Goal: Contribute content

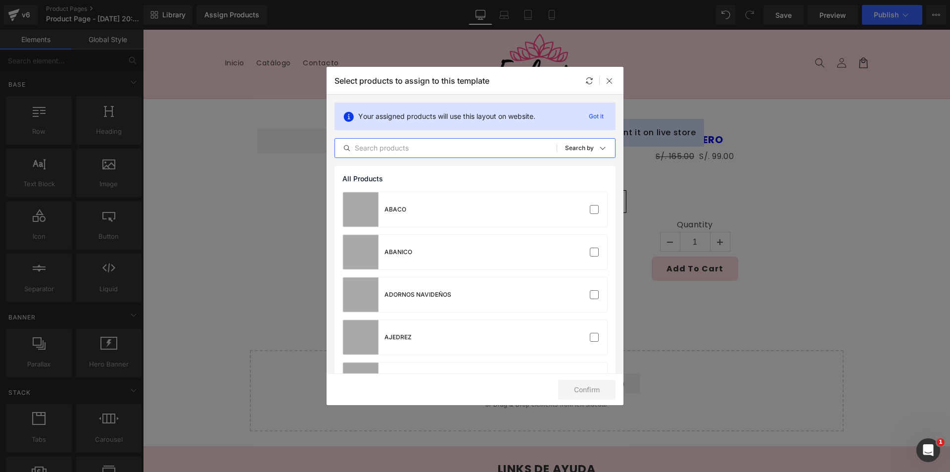
click at [435, 147] on input "text" at bounding box center [446, 148] width 222 height 12
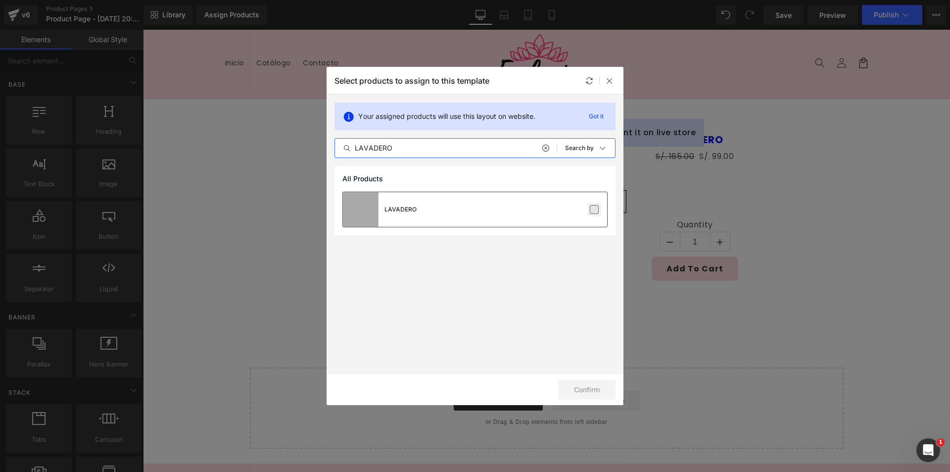
type input "LAVADERO"
click at [592, 213] on label at bounding box center [594, 209] width 9 height 9
click at [594, 209] on input "checkbox" at bounding box center [594, 209] width 0 height 0
click at [585, 388] on button "Confirm" at bounding box center [586, 390] width 57 height 20
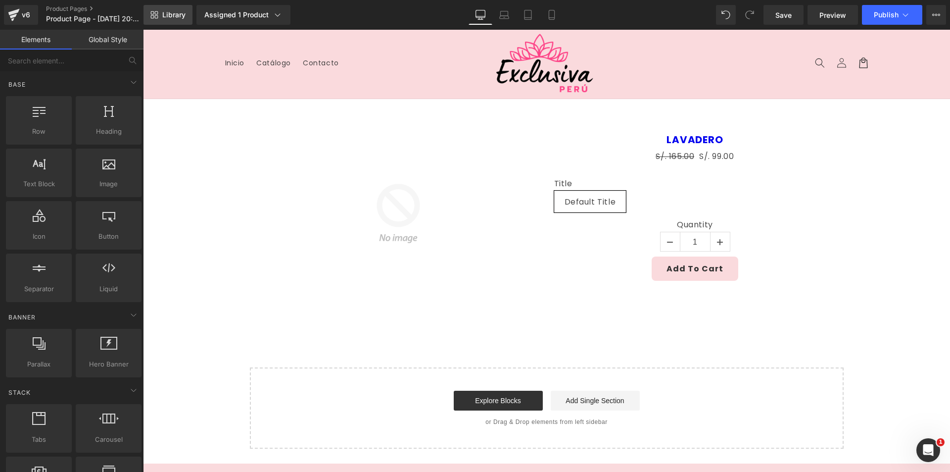
click at [179, 17] on span "Library" at bounding box center [173, 14] width 23 height 9
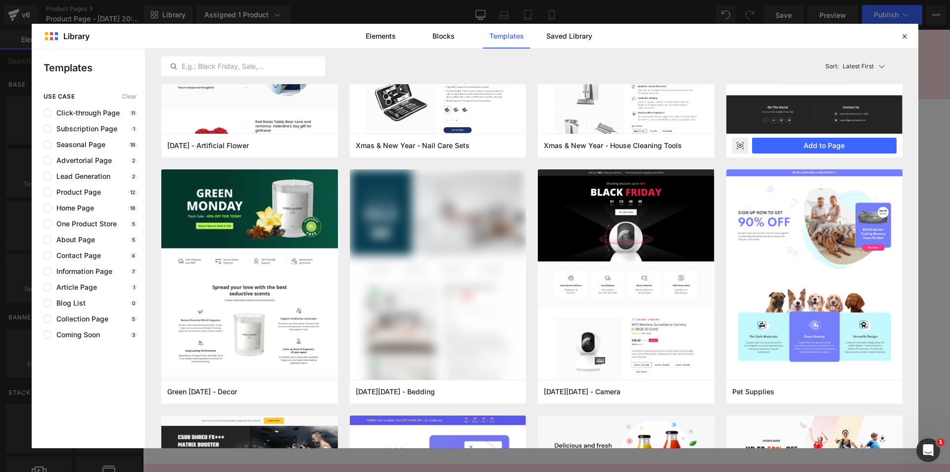
scroll to position [1732, 0]
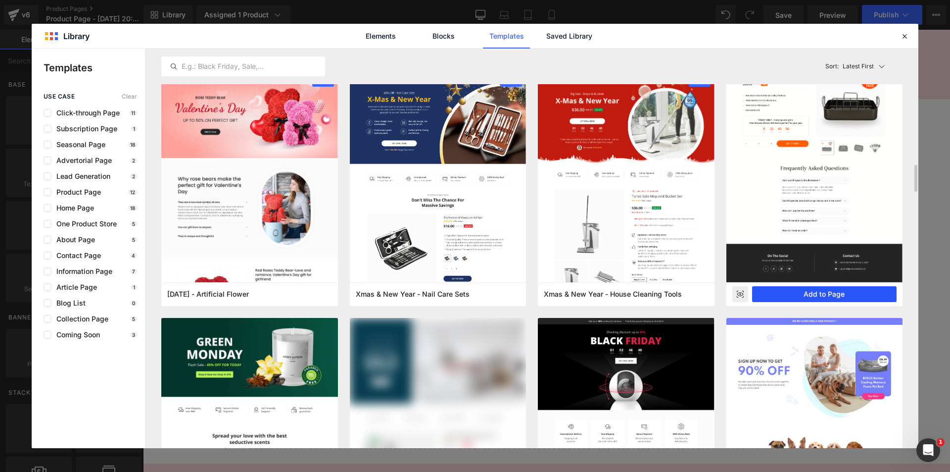
click at [868, 300] on button "Add to Page" at bounding box center [824, 294] width 145 height 16
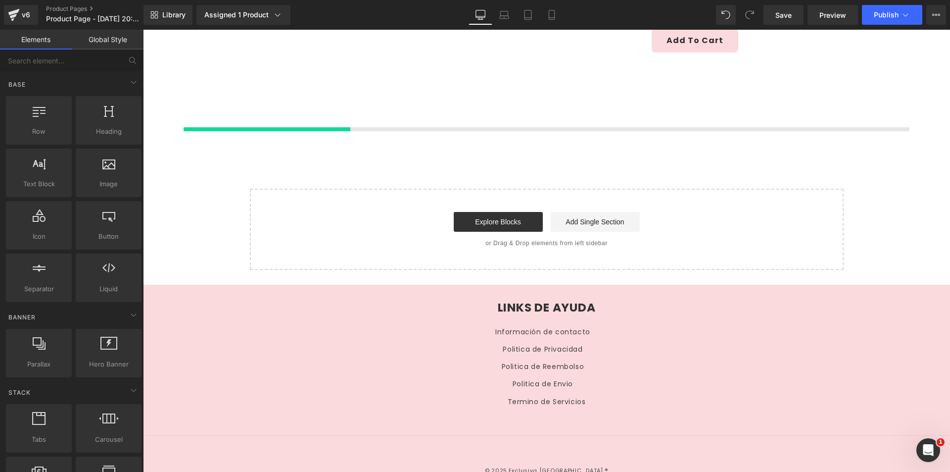
scroll to position [239, 0]
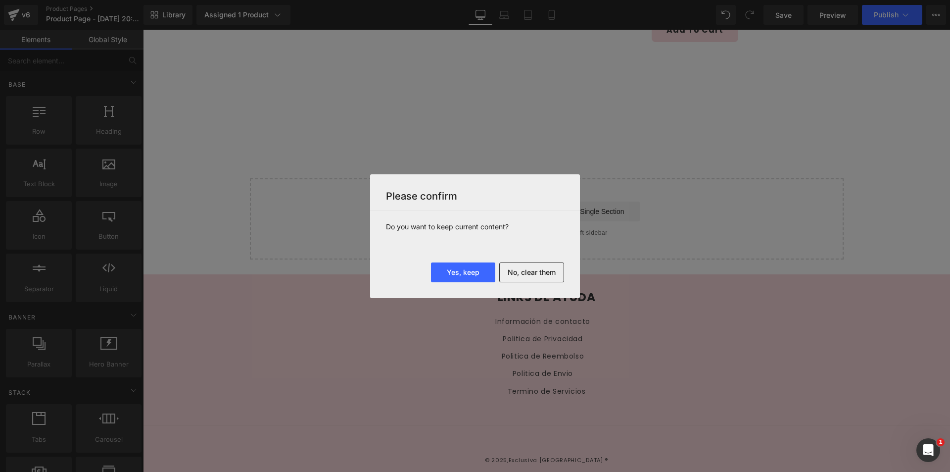
click at [545, 273] on button "No, clear them" at bounding box center [531, 272] width 65 height 20
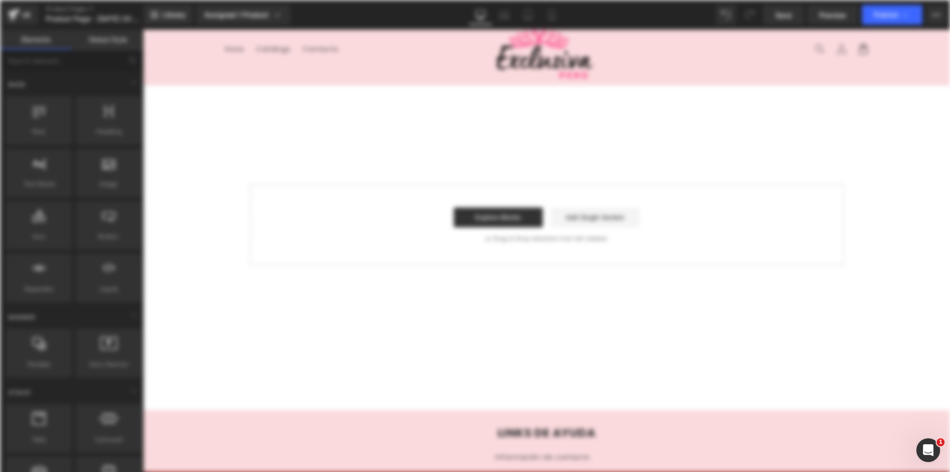
scroll to position [0, 0]
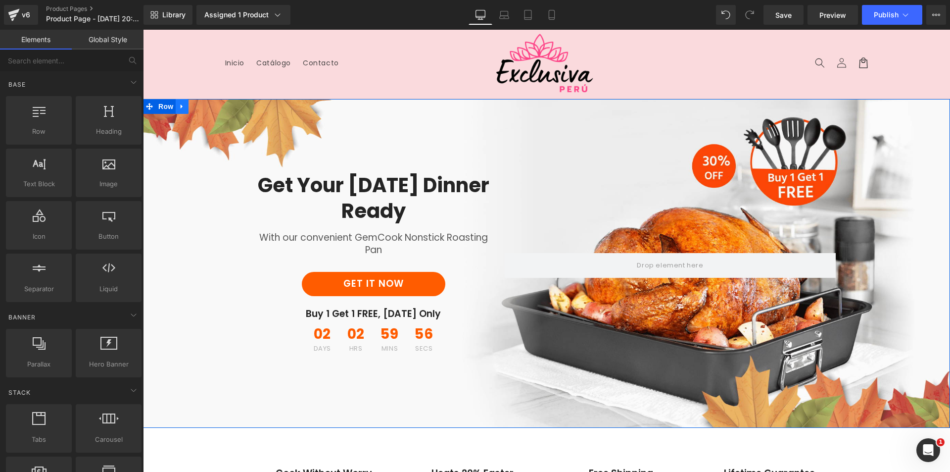
click at [181, 106] on icon at bounding box center [182, 106] width 2 height 4
click at [209, 105] on link at bounding box center [207, 106] width 13 height 15
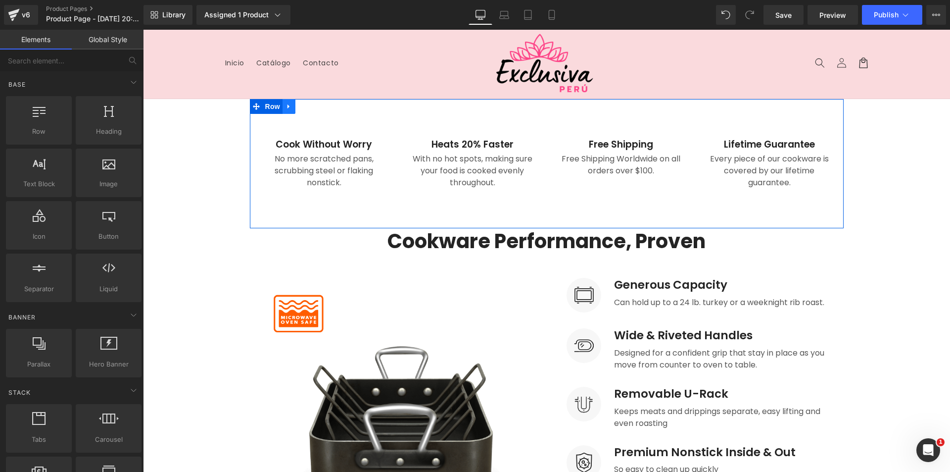
click at [288, 107] on icon at bounding box center [289, 106] width 2 height 4
click at [311, 104] on icon at bounding box center [314, 106] width 7 height 7
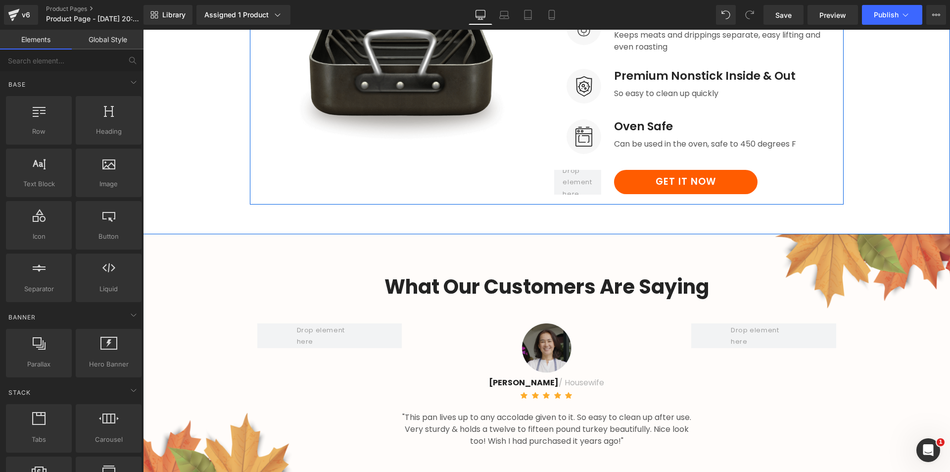
scroll to position [247, 0]
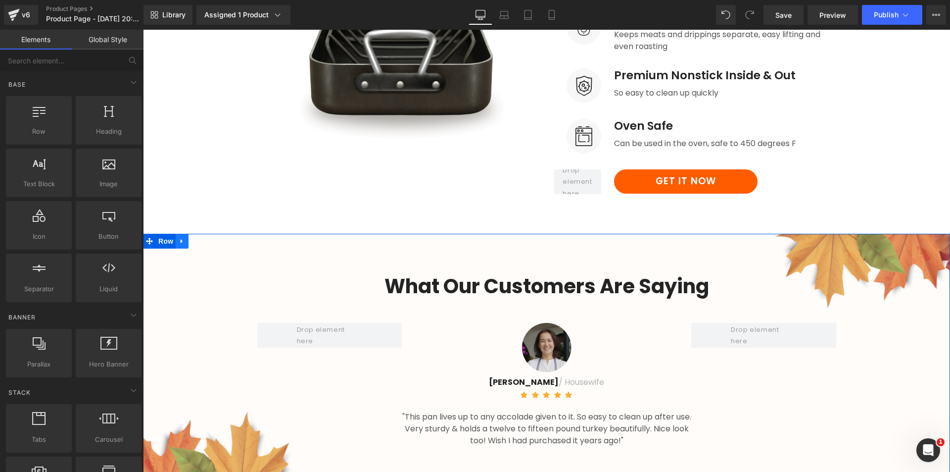
click at [180, 244] on icon at bounding box center [182, 240] width 7 height 7
click at [204, 238] on icon at bounding box center [207, 240] width 7 height 7
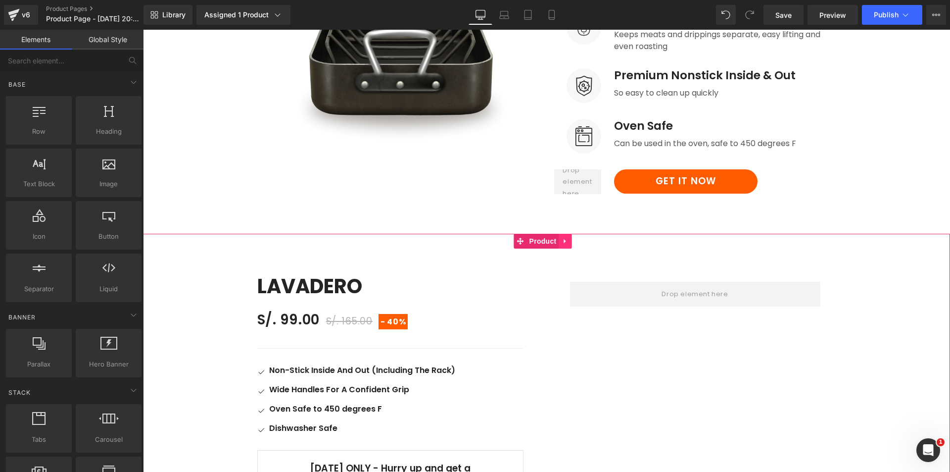
click at [564, 242] on icon at bounding box center [565, 241] width 2 height 4
click at [574, 242] on icon at bounding box center [572, 241] width 7 height 7
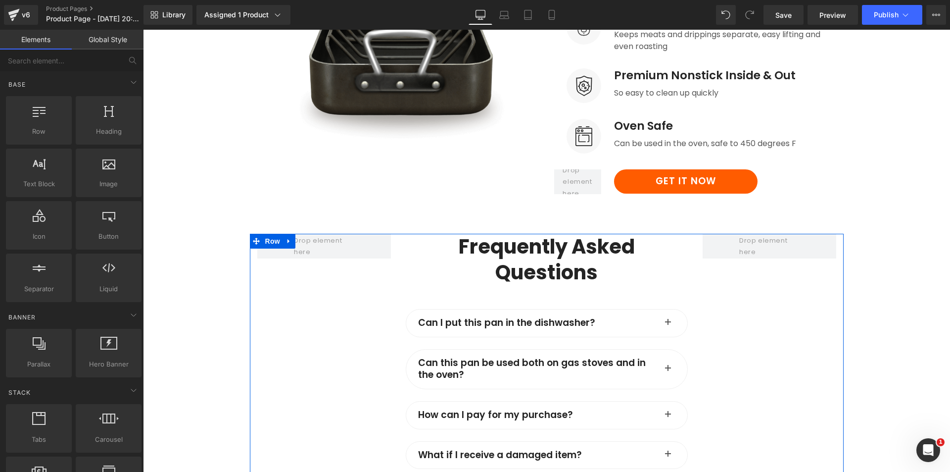
drag, startPoint x: 287, startPoint y: 241, endPoint x: 309, endPoint y: 237, distance: 23.1
click at [288, 241] on icon at bounding box center [289, 240] width 7 height 7
click at [312, 237] on link at bounding box center [314, 241] width 13 height 15
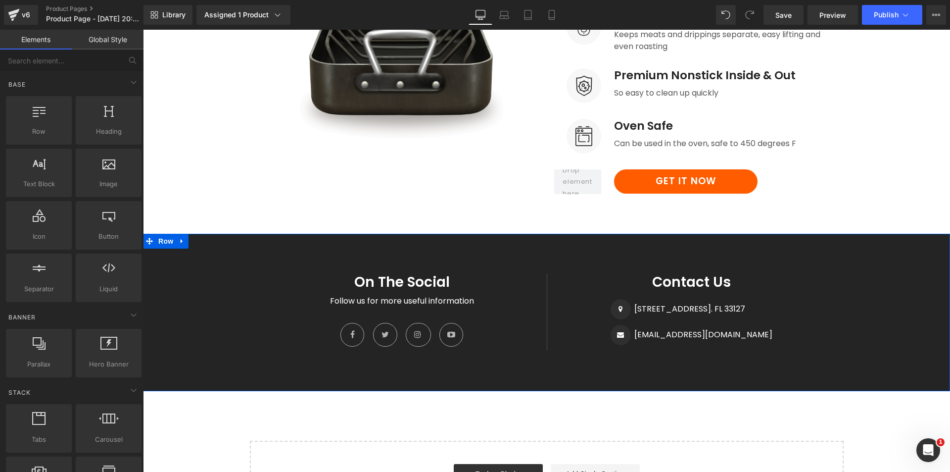
click at [180, 241] on icon at bounding box center [182, 240] width 7 height 7
click at [206, 243] on icon at bounding box center [207, 240] width 7 height 7
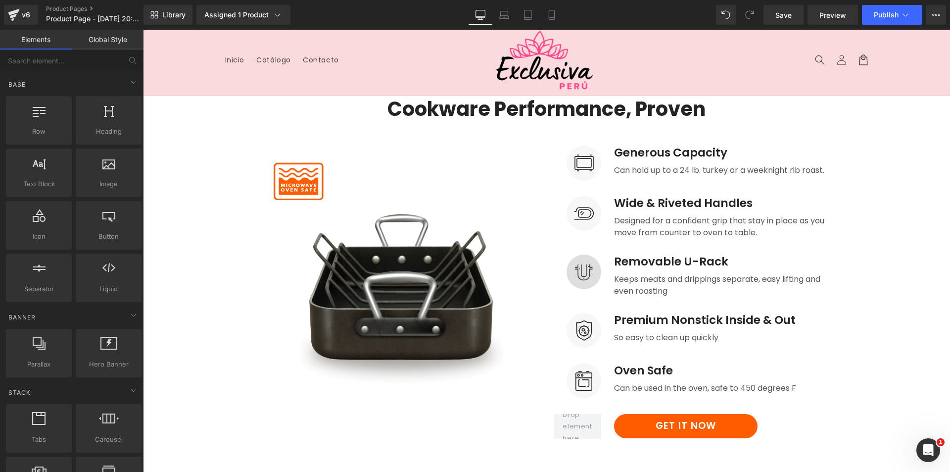
scroll to position [0, 0]
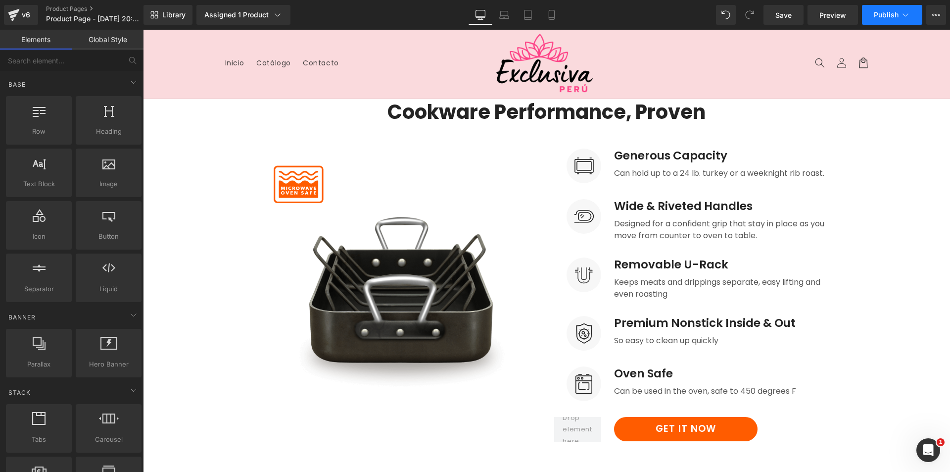
click at [892, 14] on span "Publish" at bounding box center [886, 15] width 25 height 8
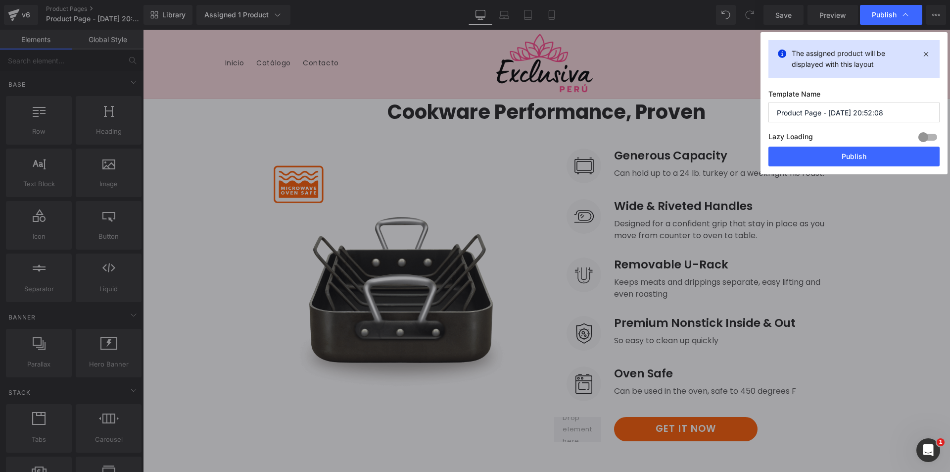
click at [868, 107] on input "Product Page - [DATE] 20:52:08" at bounding box center [854, 112] width 171 height 20
click at [868, 108] on input "Product Page - [DATE] 20:52:08" at bounding box center [854, 112] width 171 height 20
click at [869, 109] on input "Product Page - [DATE] 20:52:08" at bounding box center [854, 112] width 171 height 20
click at [875, 115] on input "Product Page - [DATE] 20:52:08" at bounding box center [854, 112] width 171 height 20
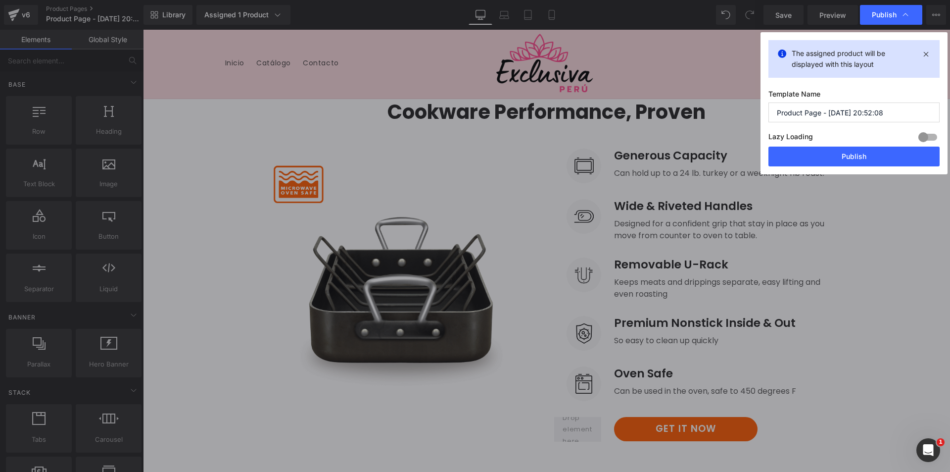
click at [875, 115] on input "Product Page - [DATE] 20:52:08" at bounding box center [854, 112] width 171 height 20
type input "SHORT RELLENDOR DE CADERA NORMAL 06-09"
click at [862, 153] on button "Publish" at bounding box center [854, 157] width 171 height 20
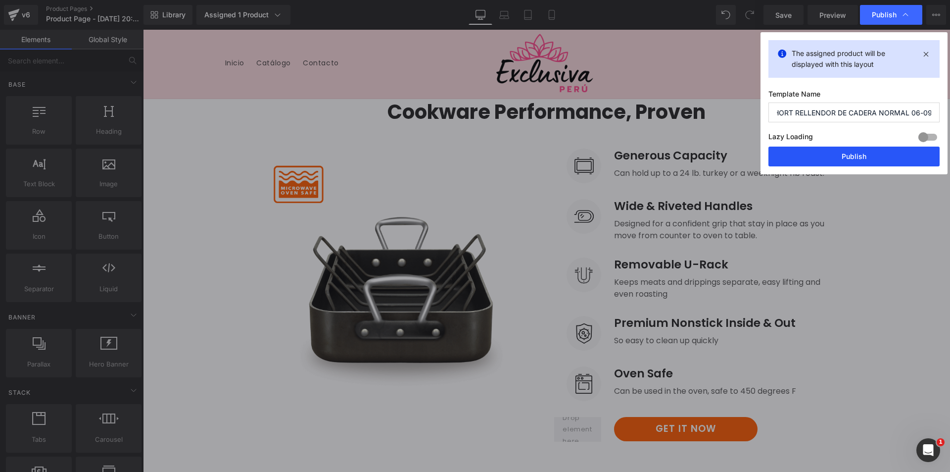
scroll to position [0, 0]
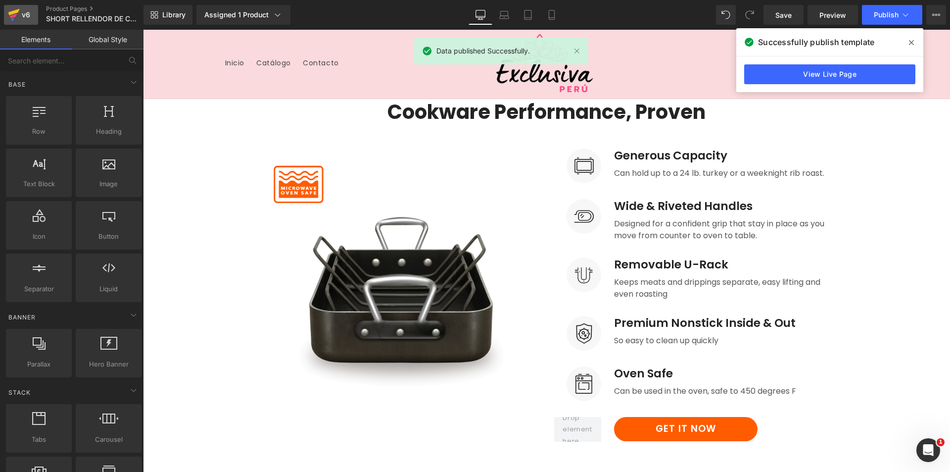
click at [19, 16] on icon at bounding box center [14, 14] width 12 height 25
